Goal: Task Accomplishment & Management: Use online tool/utility

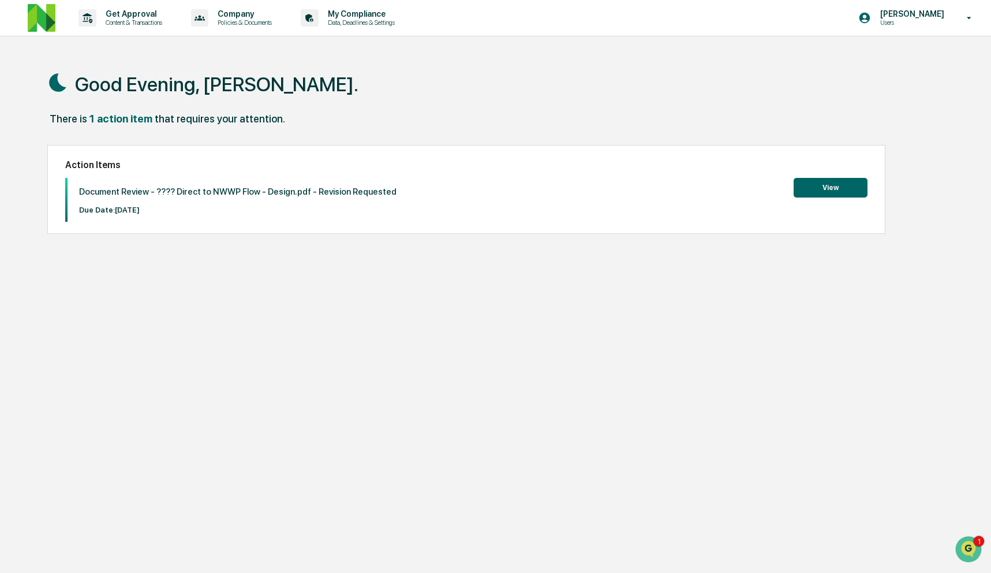
click at [835, 184] on button "View" at bounding box center [831, 188] width 74 height 20
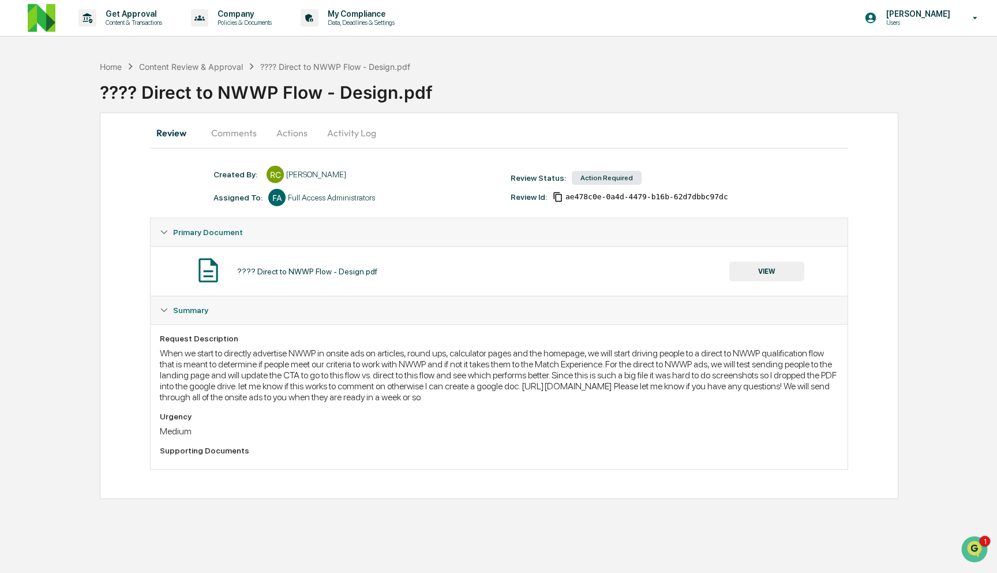
click at [253, 137] on button "Comments" at bounding box center [234, 133] width 64 height 28
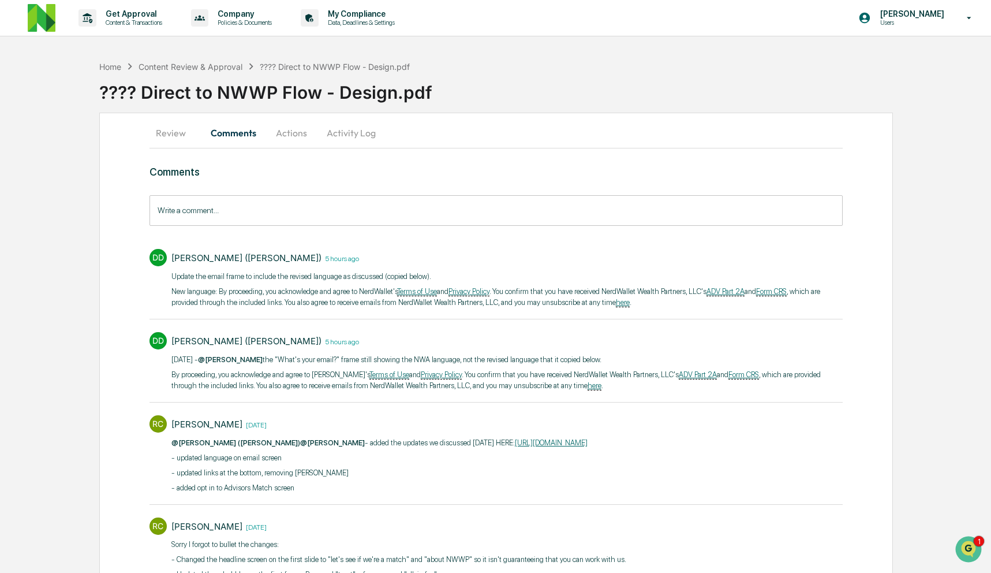
click at [468, 212] on input "Write a comment..." at bounding box center [497, 210] width 694 height 31
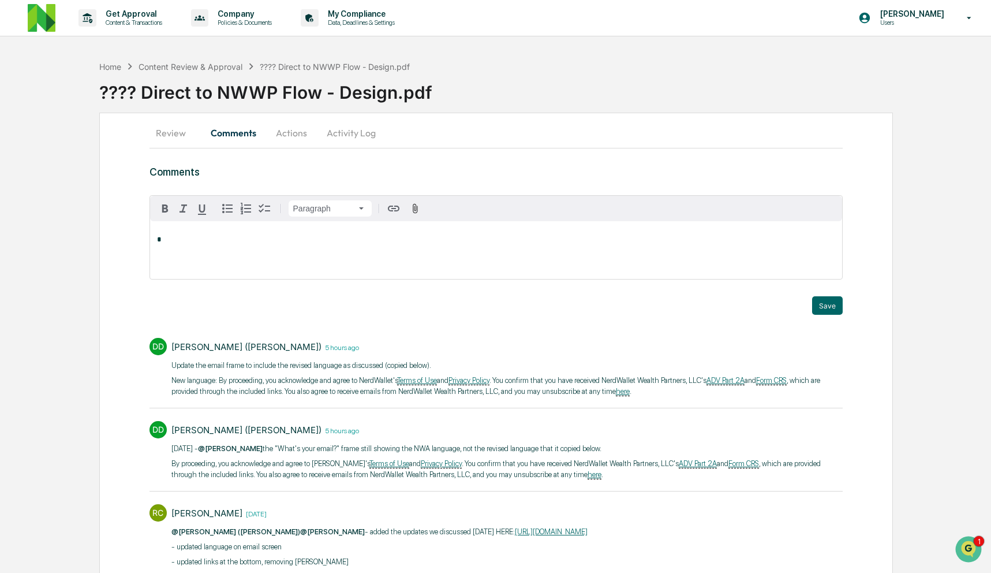
click at [178, 132] on button "Review" at bounding box center [176, 133] width 52 height 28
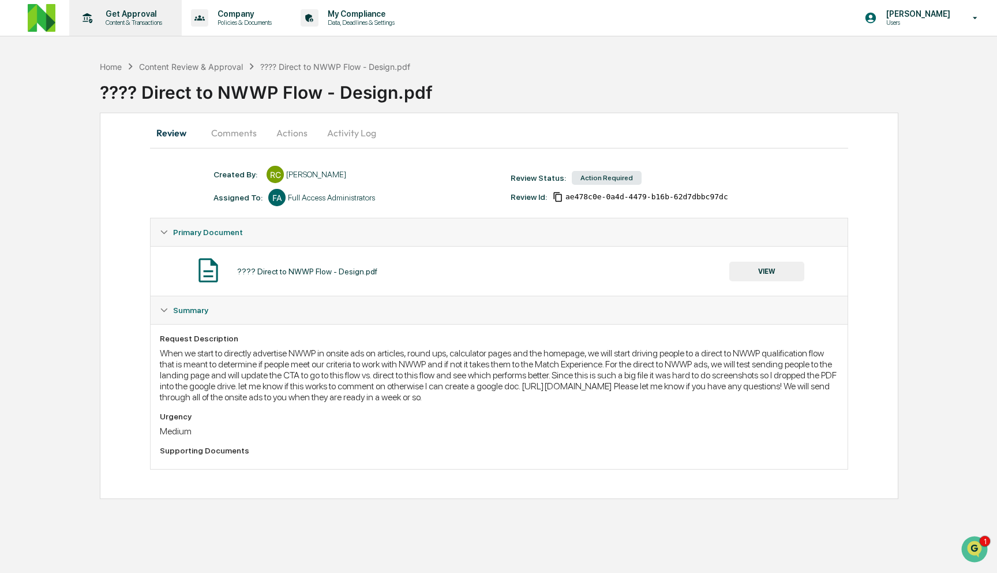
click at [128, 33] on div "Get Approval Content & Transactions" at bounding box center [124, 18] width 101 height 36
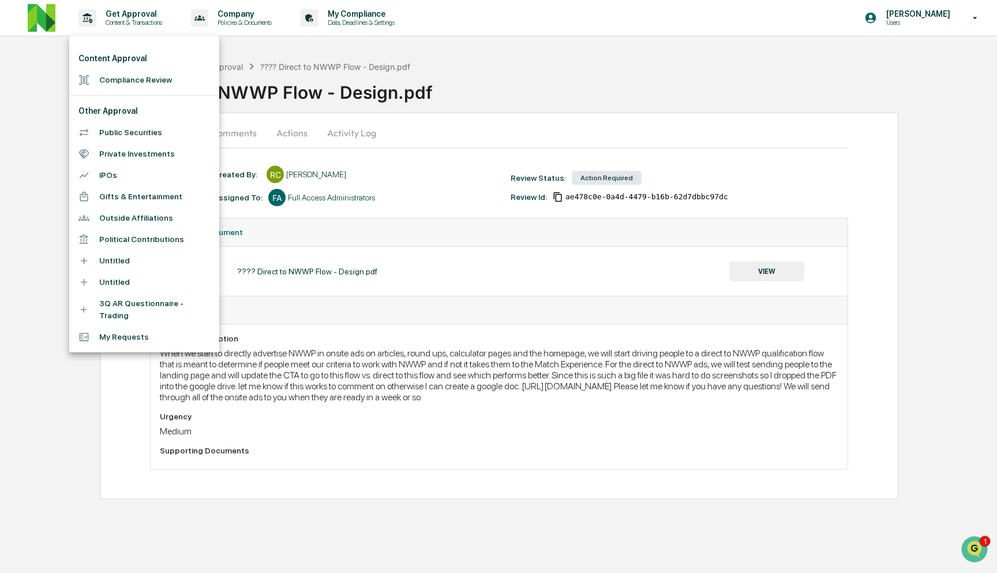
click at [140, 87] on li "Compliance Review" at bounding box center [144, 79] width 150 height 21
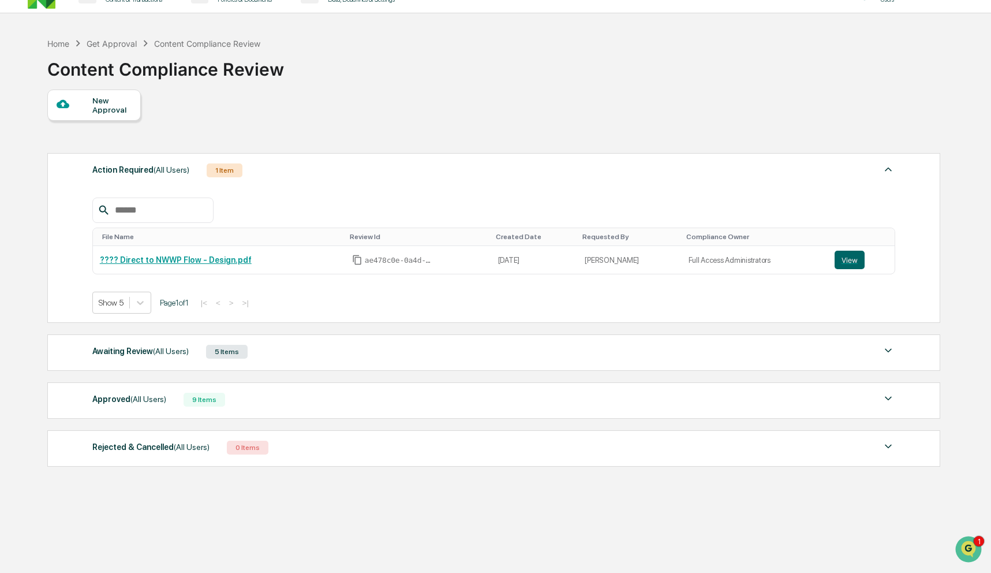
scroll to position [13, 0]
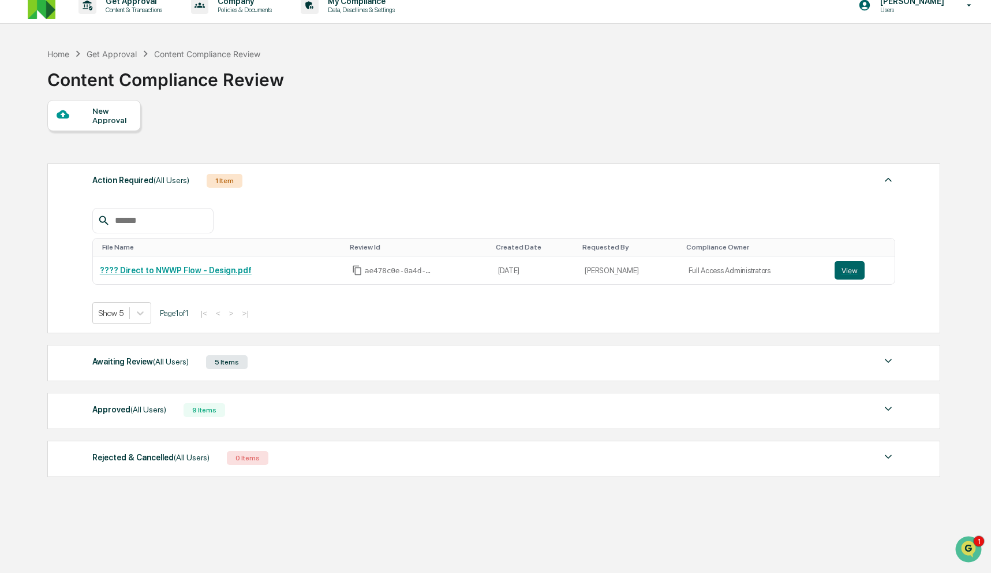
click at [166, 403] on div "Approved (All Users)" at bounding box center [129, 409] width 74 height 15
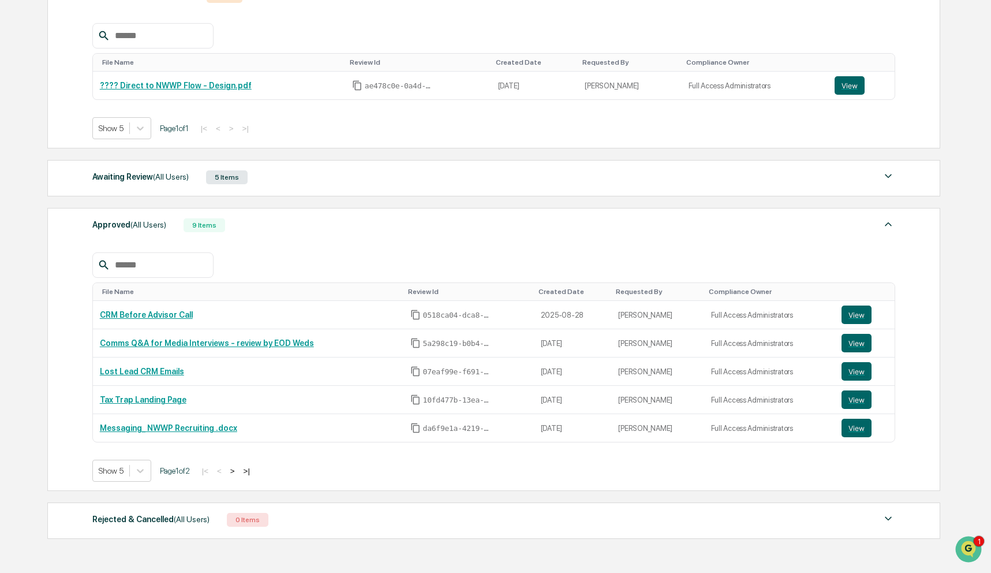
scroll to position [259, 0]
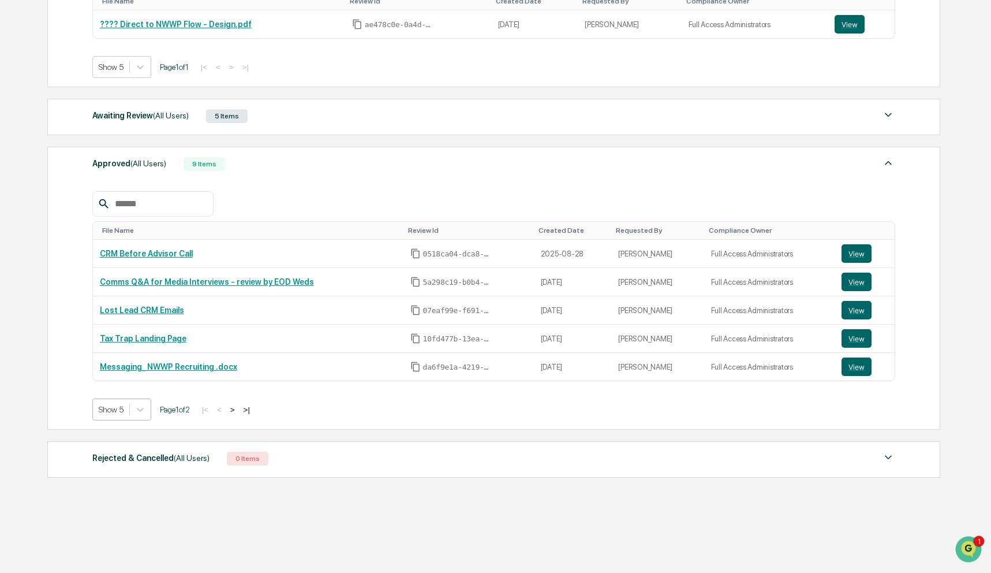
click at [128, 408] on div "Show 5" at bounding box center [111, 409] width 36 height 16
click at [319, 114] on div "Awaiting Review (All Users) 5 Items" at bounding box center [493, 116] width 803 height 16
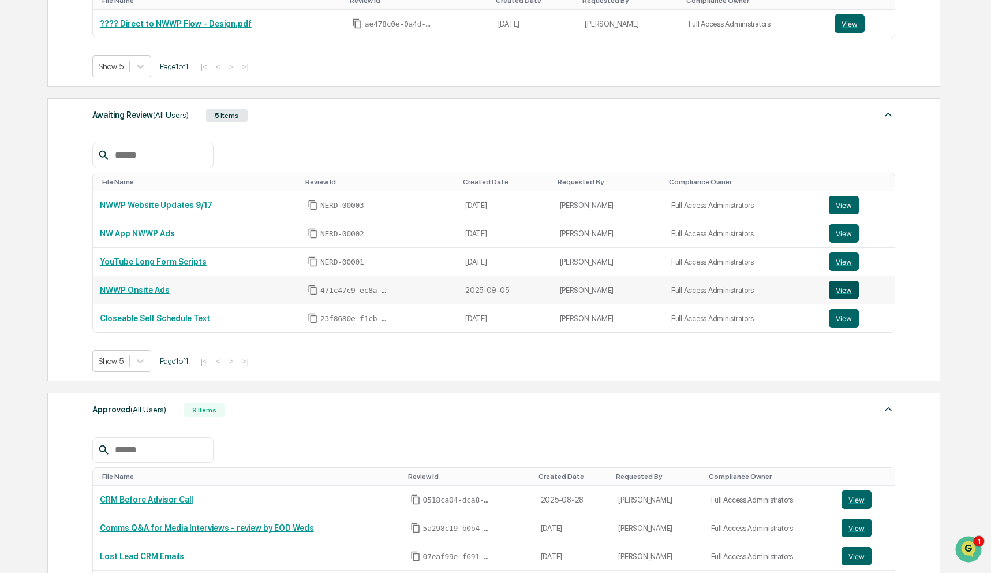
click at [850, 290] on button "View" at bounding box center [844, 290] width 30 height 18
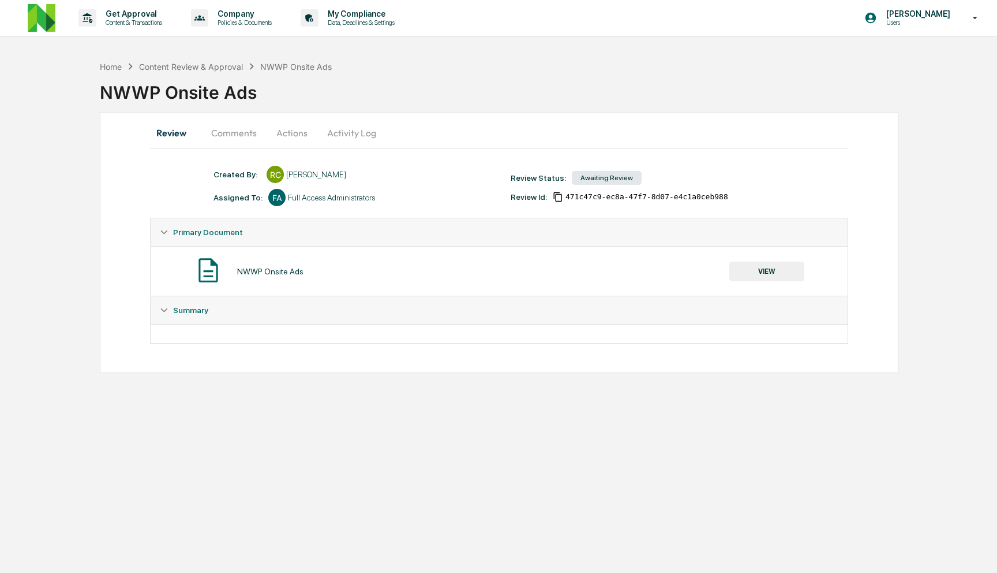
click at [248, 132] on button "Comments" at bounding box center [234, 133] width 64 height 28
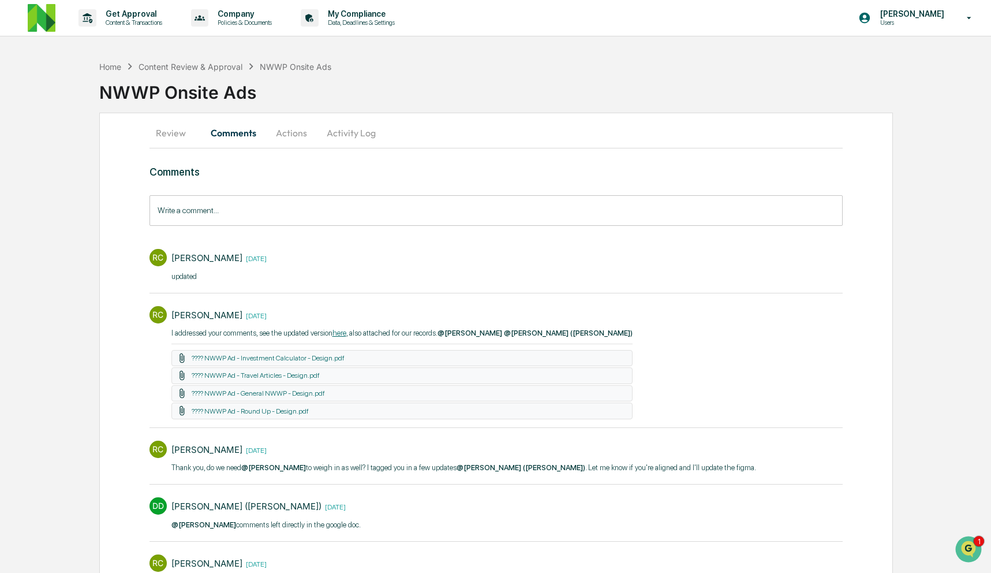
click at [173, 136] on button "Review" at bounding box center [176, 133] width 52 height 28
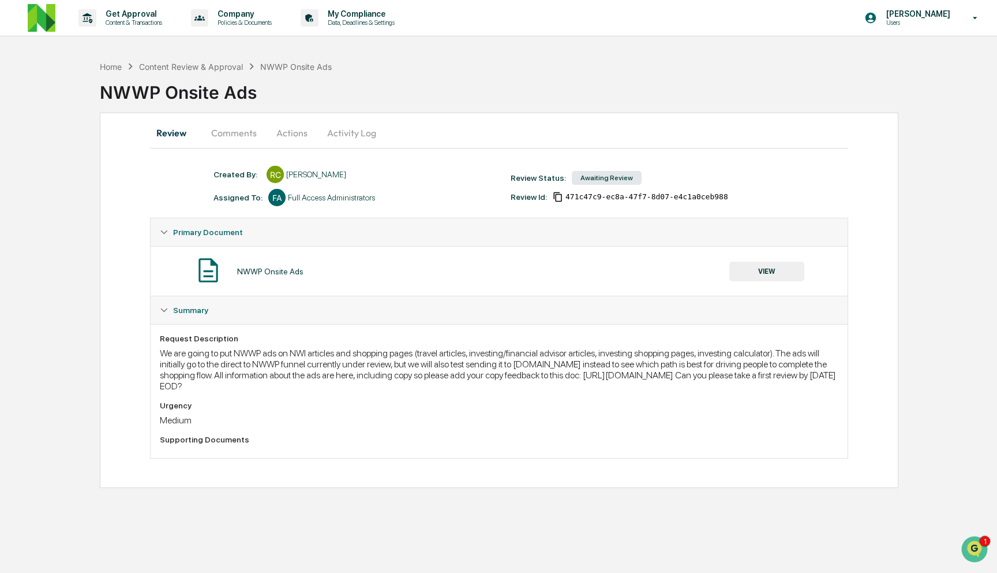
click at [354, 130] on button "Activity Log" at bounding box center [352, 133] width 68 height 28
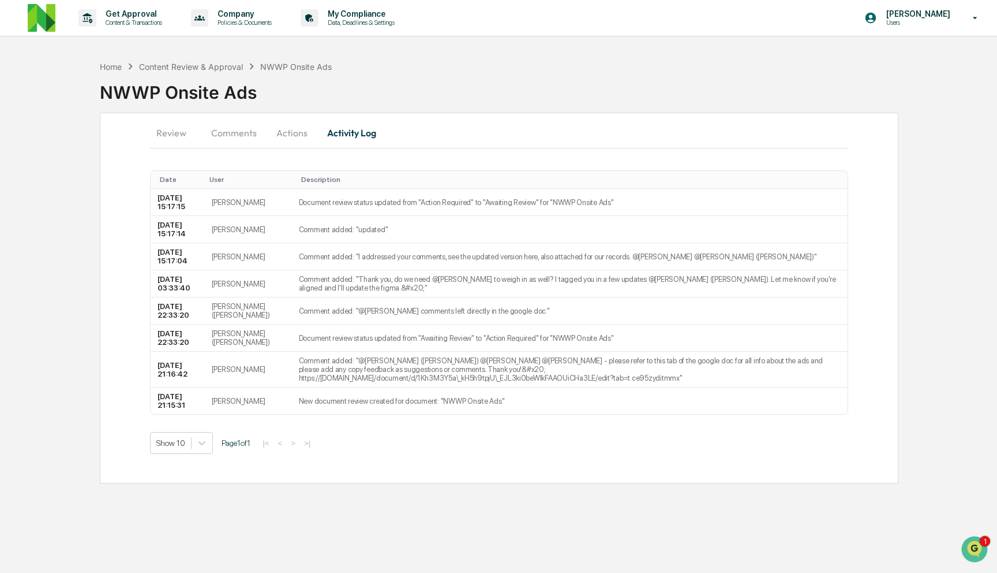
click at [163, 126] on button "Review" at bounding box center [176, 133] width 52 height 28
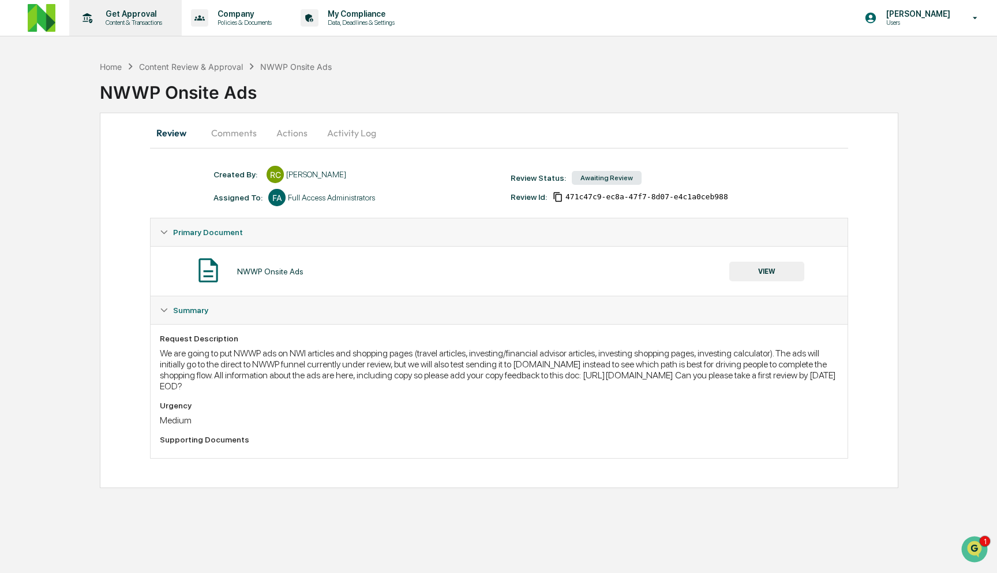
click at [130, 26] on p "Content & Transactions" at bounding box center [132, 22] width 72 height 8
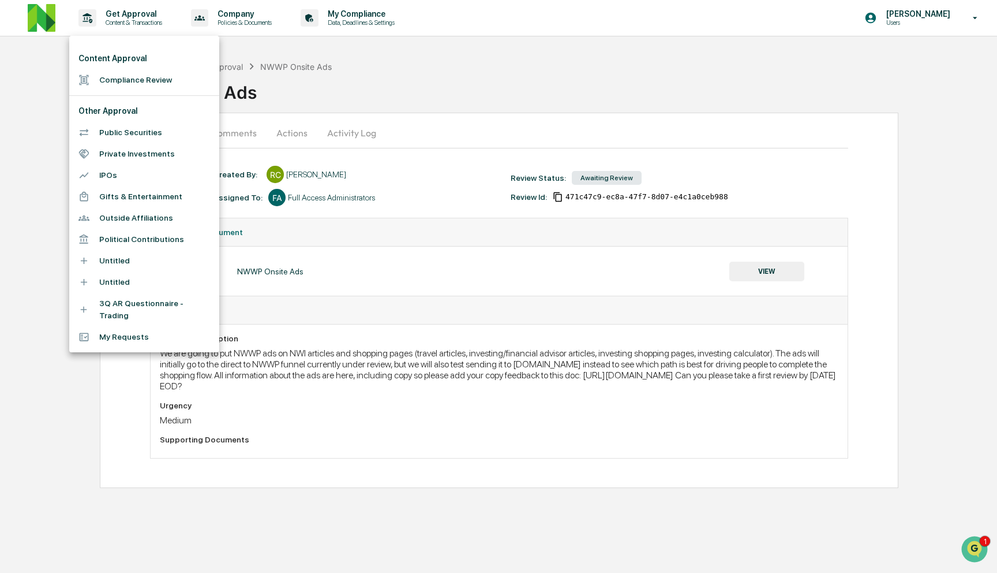
click at [131, 81] on li "Compliance Review" at bounding box center [144, 79] width 150 height 21
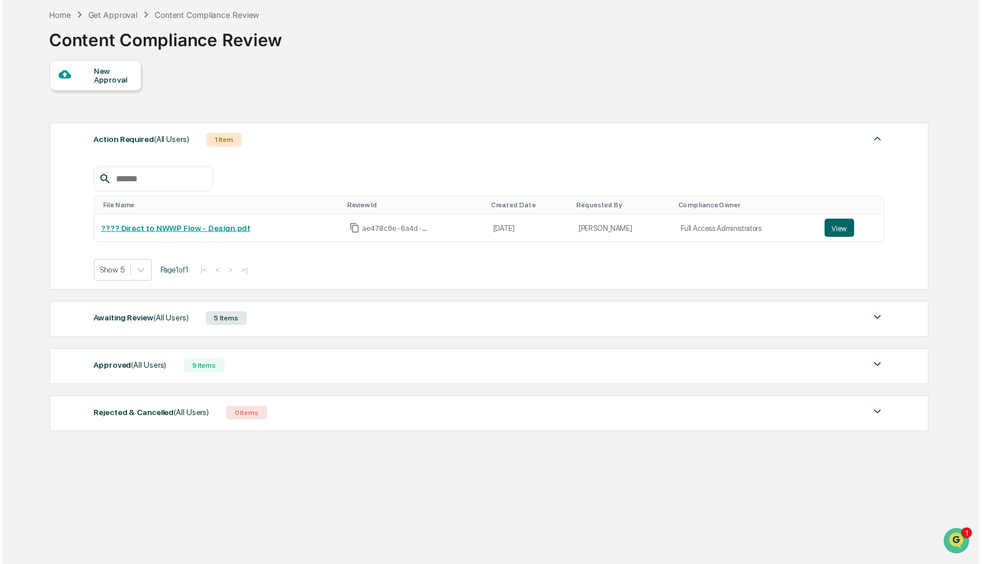
scroll to position [55, 0]
